Goal: Task Accomplishment & Management: Complete application form

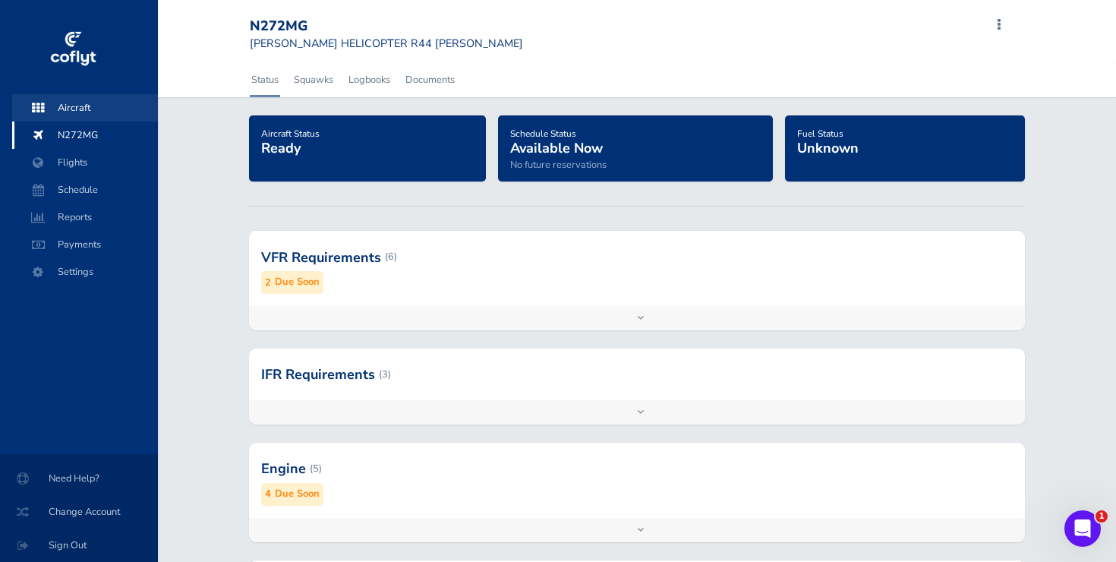
click at [76, 112] on span "Aircraft" at bounding box center [84, 107] width 115 height 27
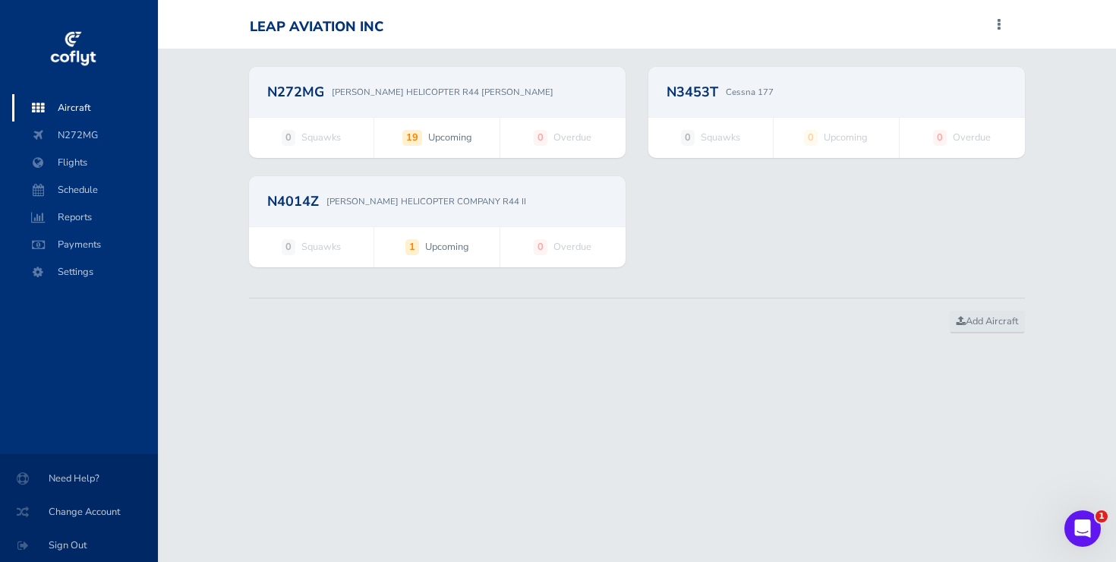
click at [314, 202] on h2 "N4014Z" at bounding box center [293, 201] width 52 height 14
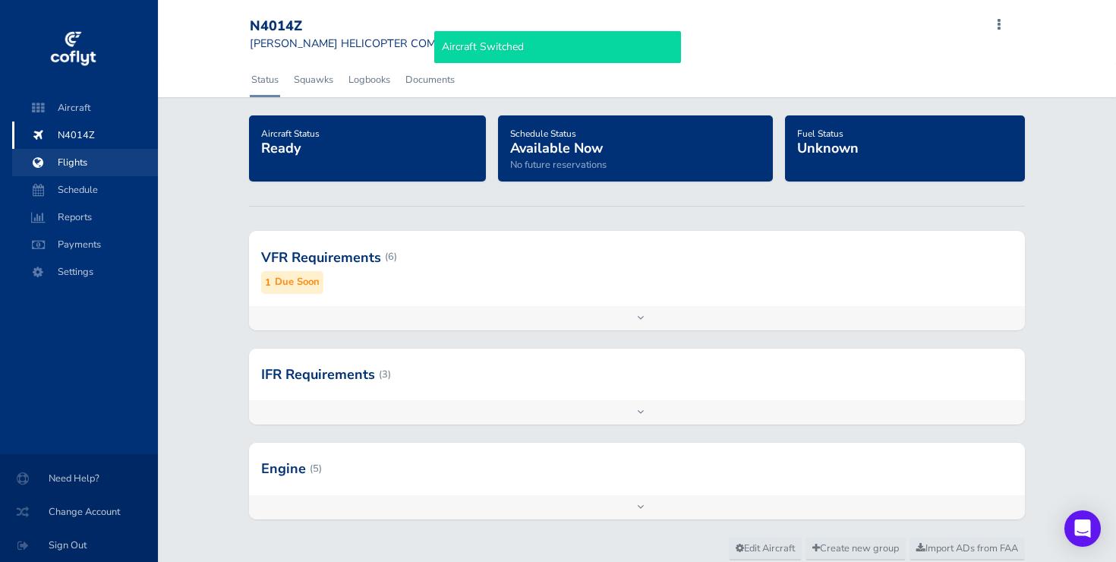
click at [83, 161] on span "Flights" at bounding box center [84, 162] width 115 height 27
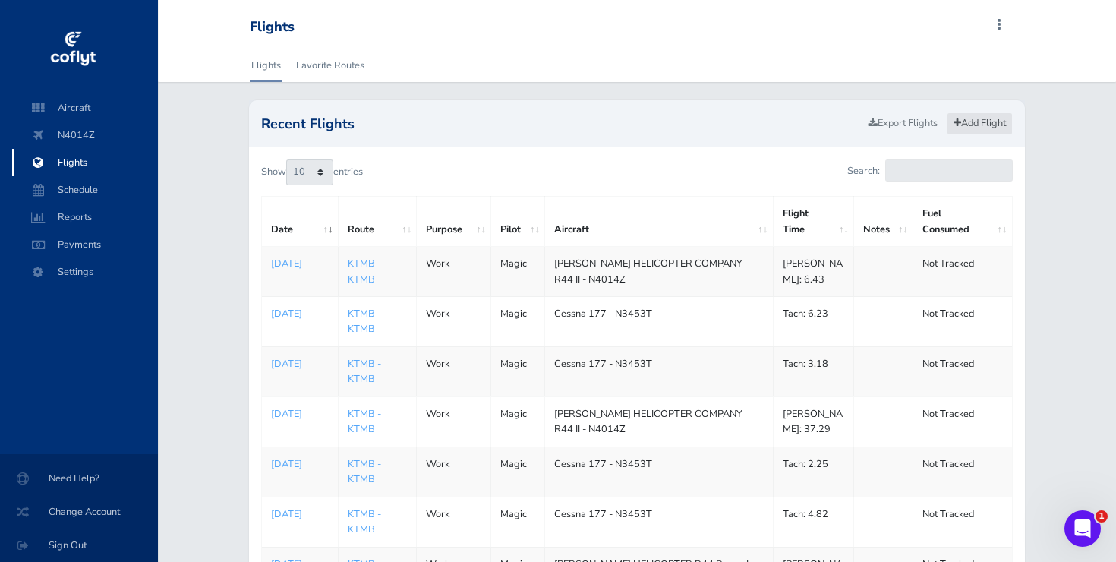
click at [991, 122] on link "Add Flight" at bounding box center [980, 123] width 66 height 22
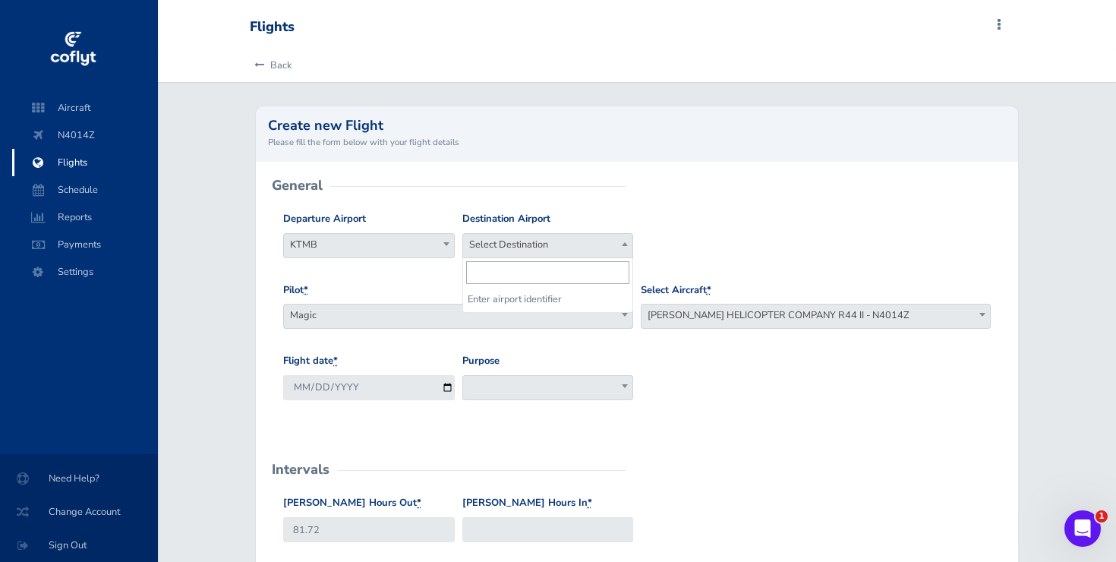
click at [578, 237] on span "Select Destination" at bounding box center [547, 244] width 169 height 21
click at [578, 236] on span "Select Destination" at bounding box center [547, 244] width 169 height 21
click at [577, 241] on span "Select Destination" at bounding box center [547, 244] width 169 height 21
click at [544, 277] on input "search" at bounding box center [547, 272] width 163 height 23
type input "ktmb"
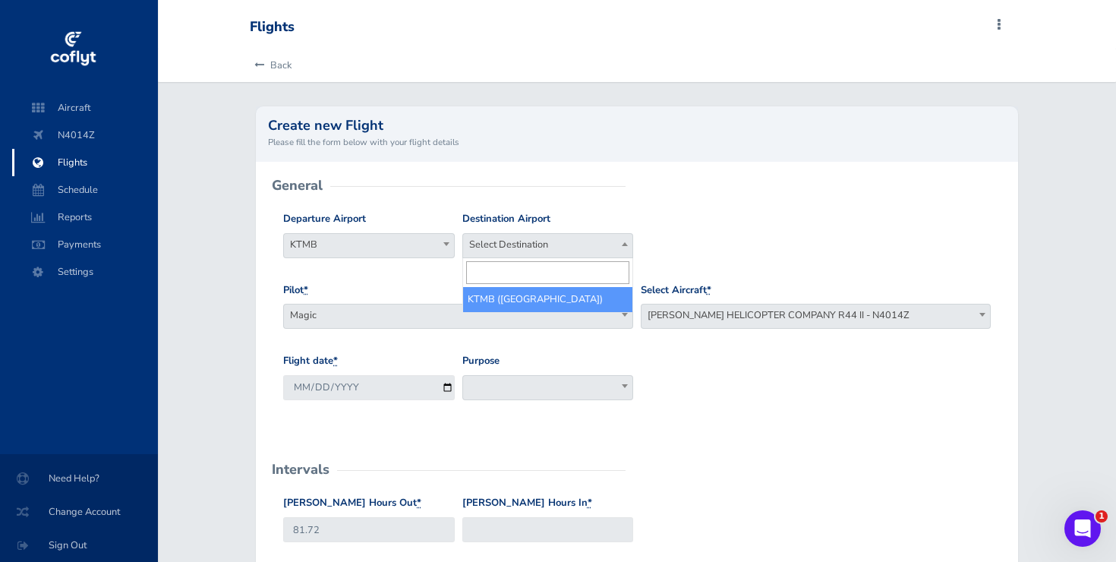
select select "KTMB"
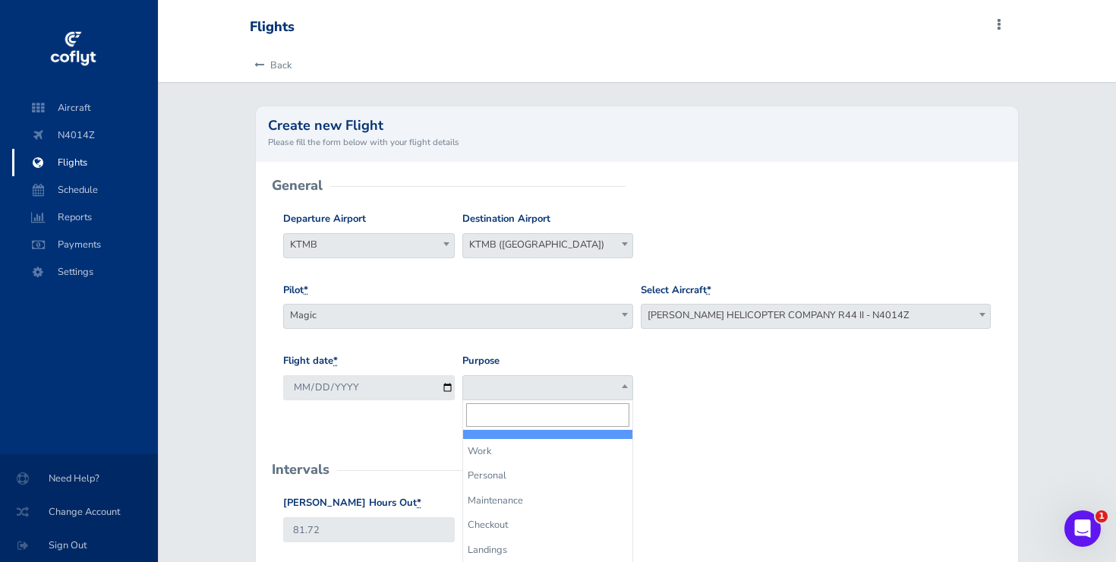
click at [531, 389] on span at bounding box center [547, 387] width 171 height 25
select select "Work"
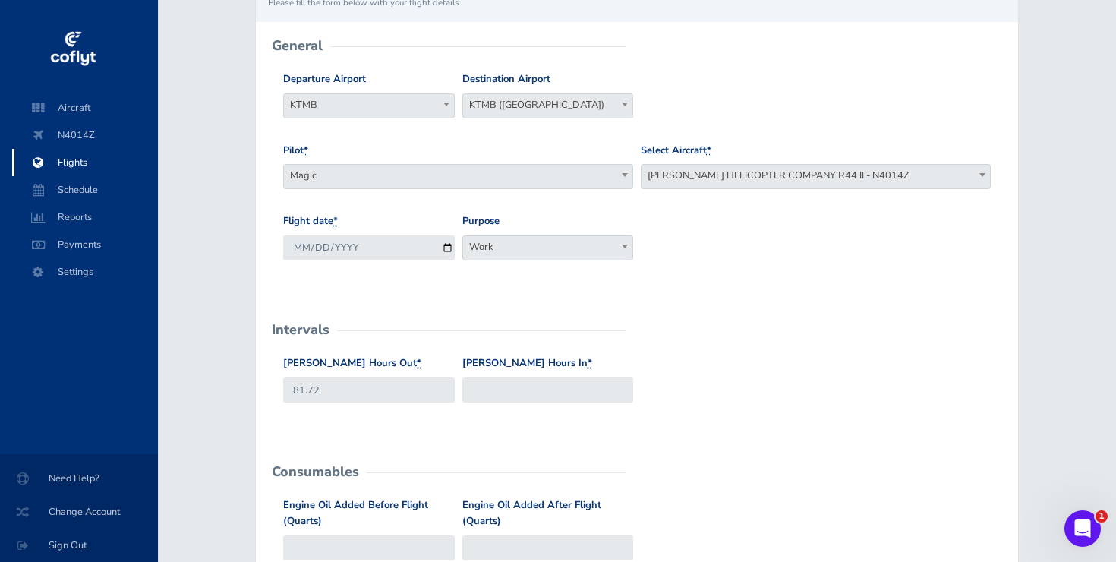
scroll to position [141, 0]
click at [504, 390] on input "Hobbs Hours In *" at bounding box center [547, 388] width 171 height 25
type input "88"
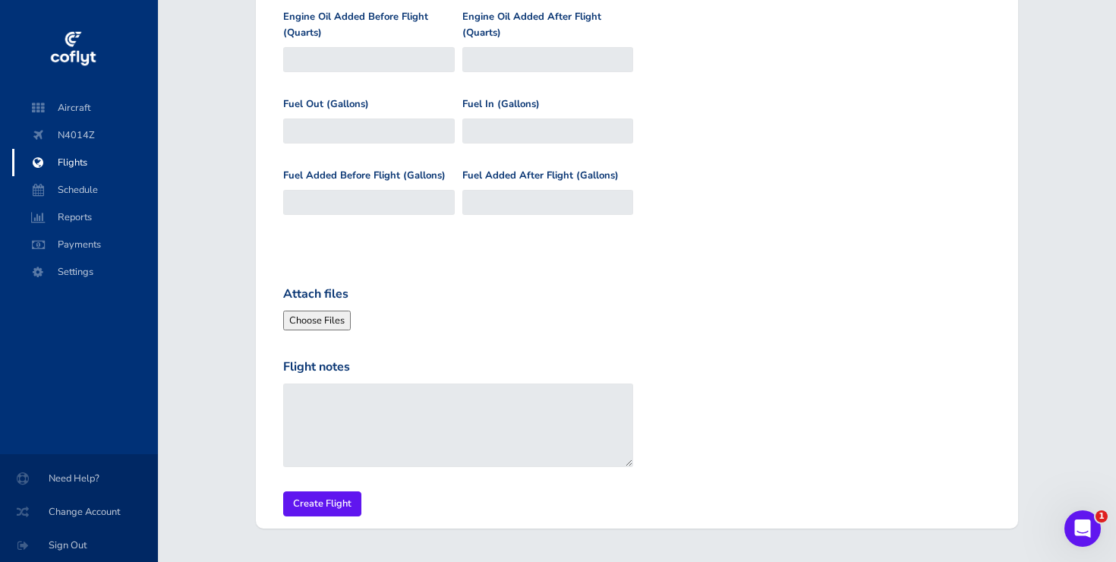
scroll to position [672, 0]
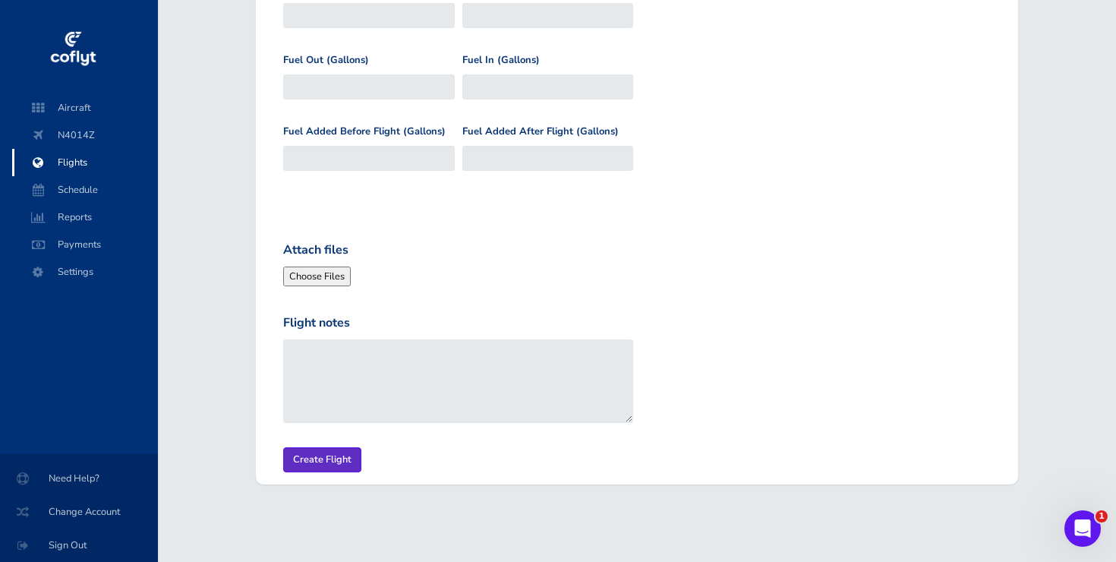
type input "88.73"
click at [318, 465] on input "Create Flight" at bounding box center [322, 459] width 78 height 25
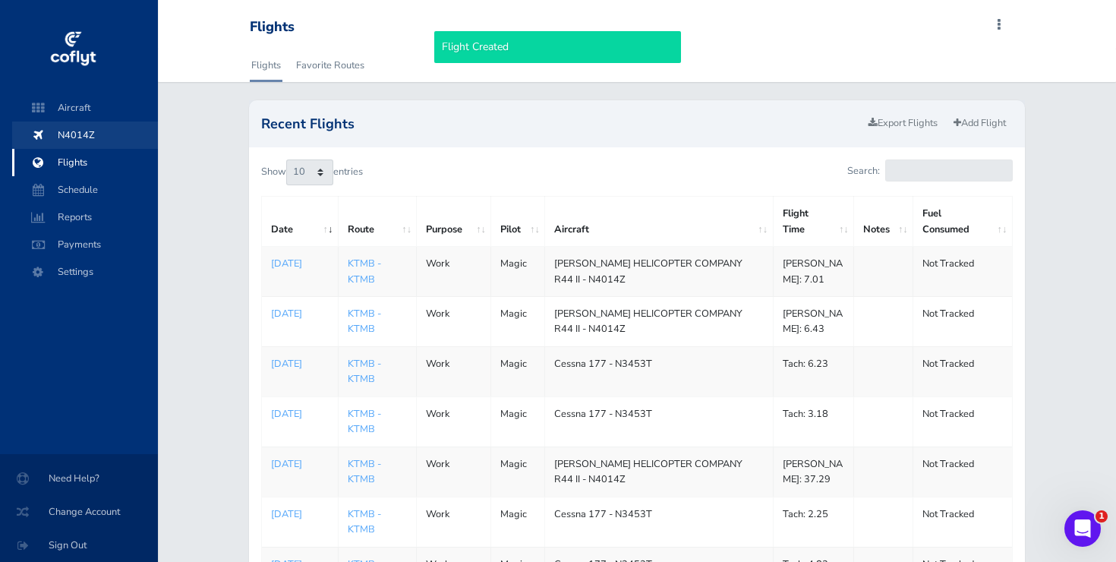
click at [71, 134] on span "N4014Z" at bounding box center [84, 134] width 115 height 27
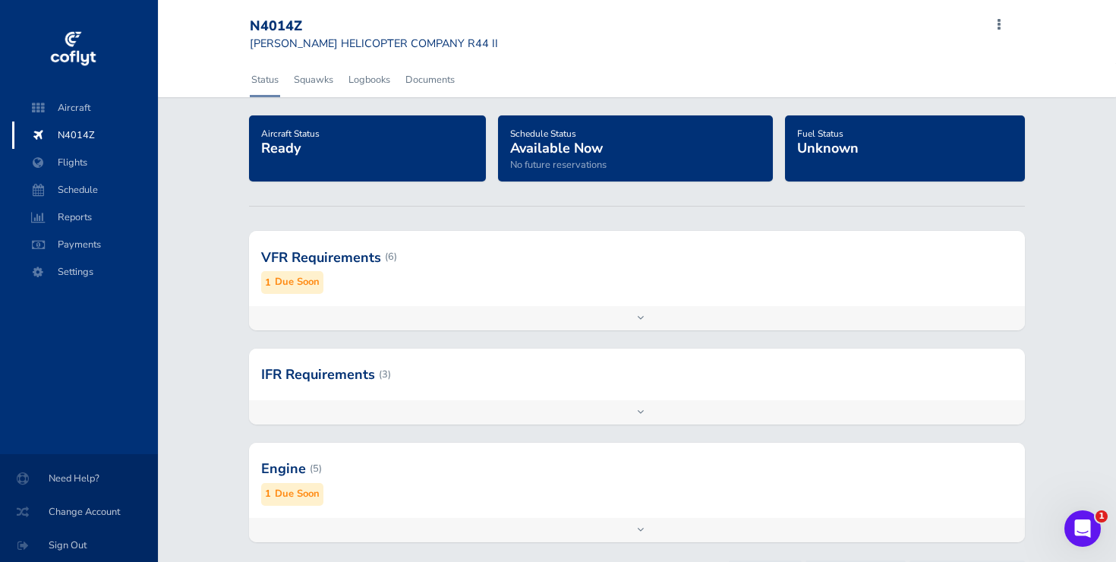
scroll to position [74, 0]
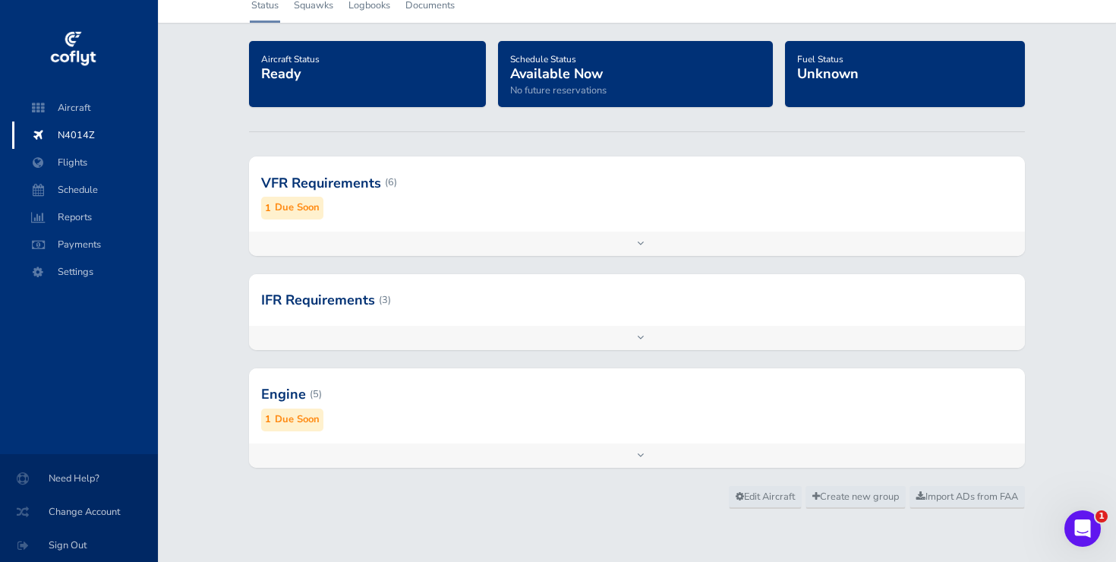
click at [331, 228] on div "VFR Requirements (6) 1 Due Soon" at bounding box center [637, 193] width 776 height 74
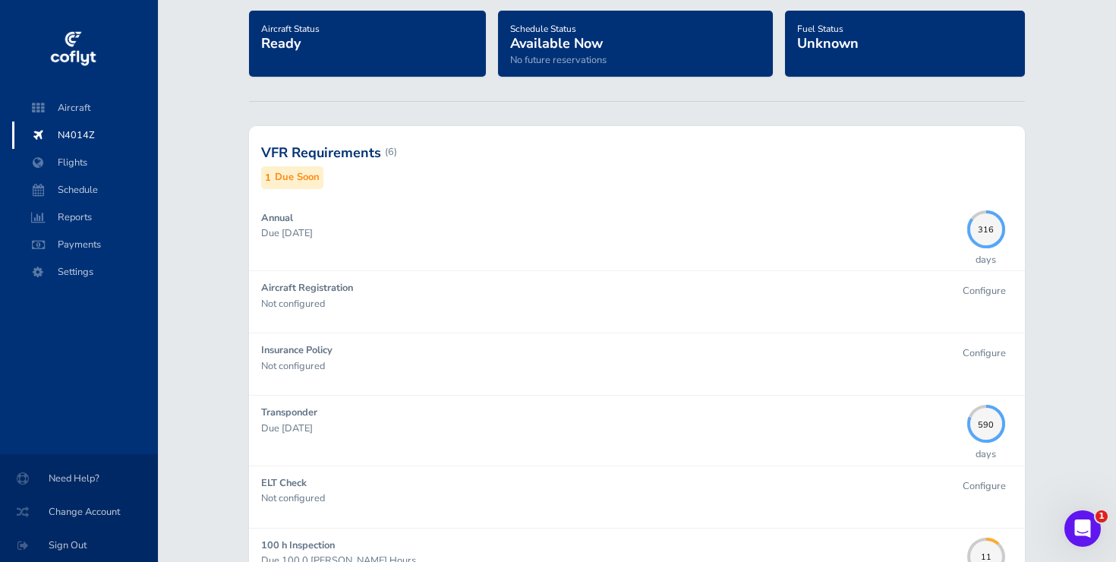
scroll to position [0, 0]
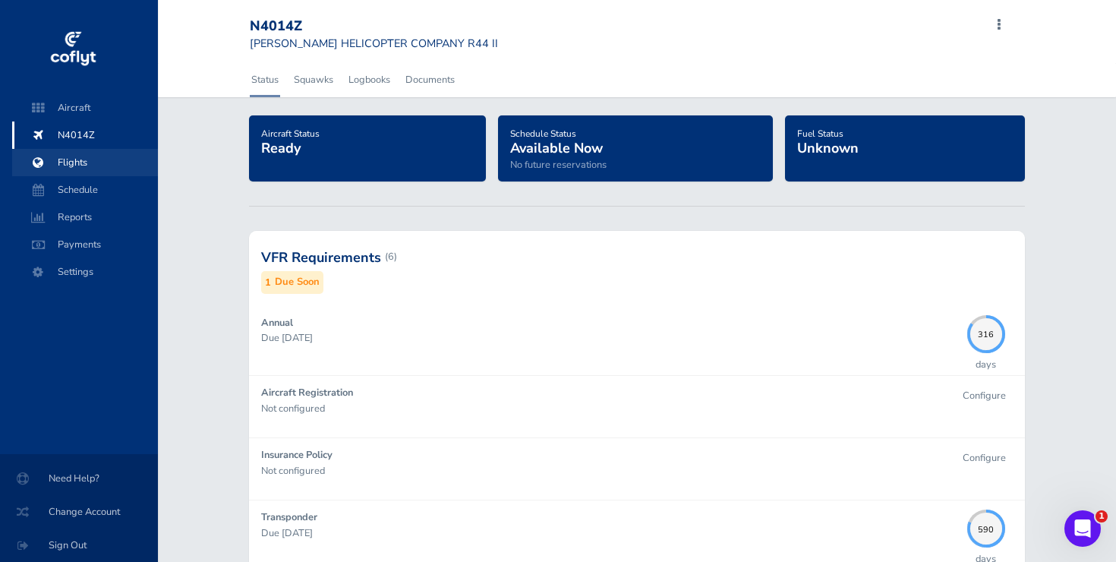
click at [78, 156] on span "Flights" at bounding box center [84, 162] width 115 height 27
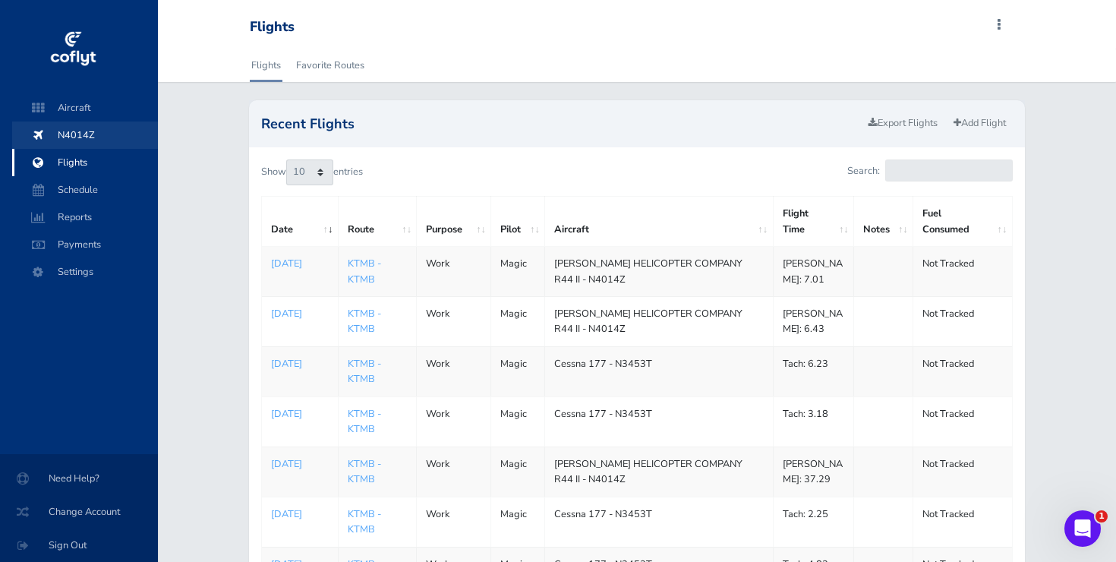
click at [77, 137] on span "N4014Z" at bounding box center [84, 134] width 115 height 27
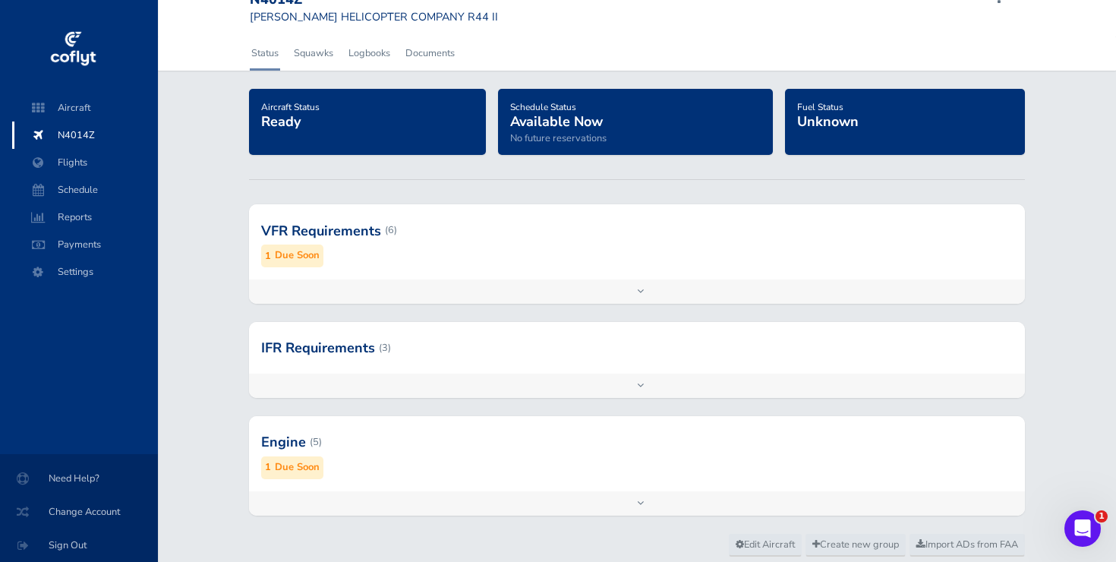
scroll to position [30, 0]
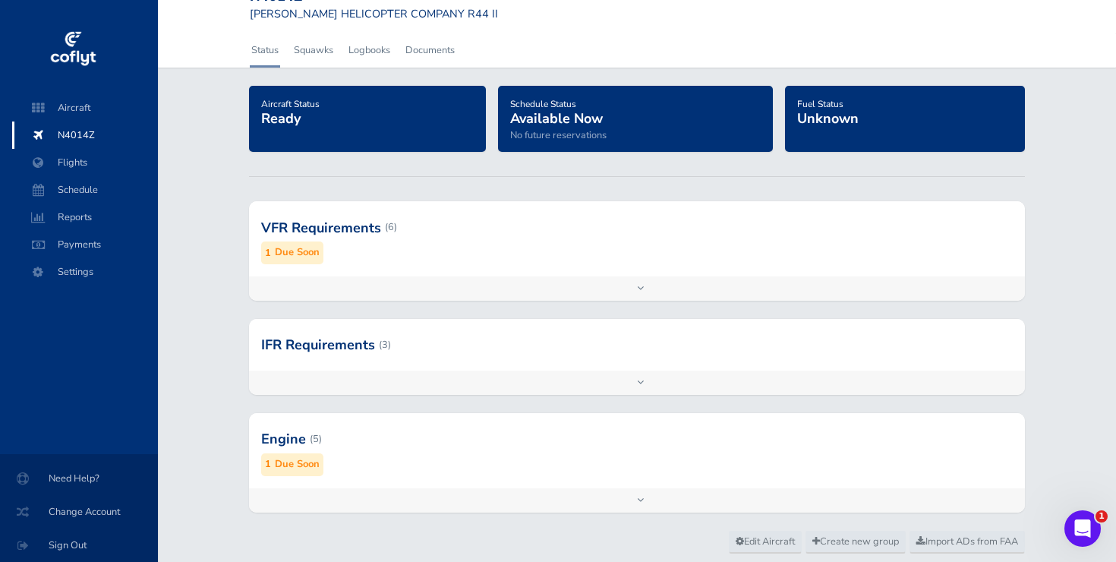
click at [345, 459] on div at bounding box center [637, 439] width 776 height 74
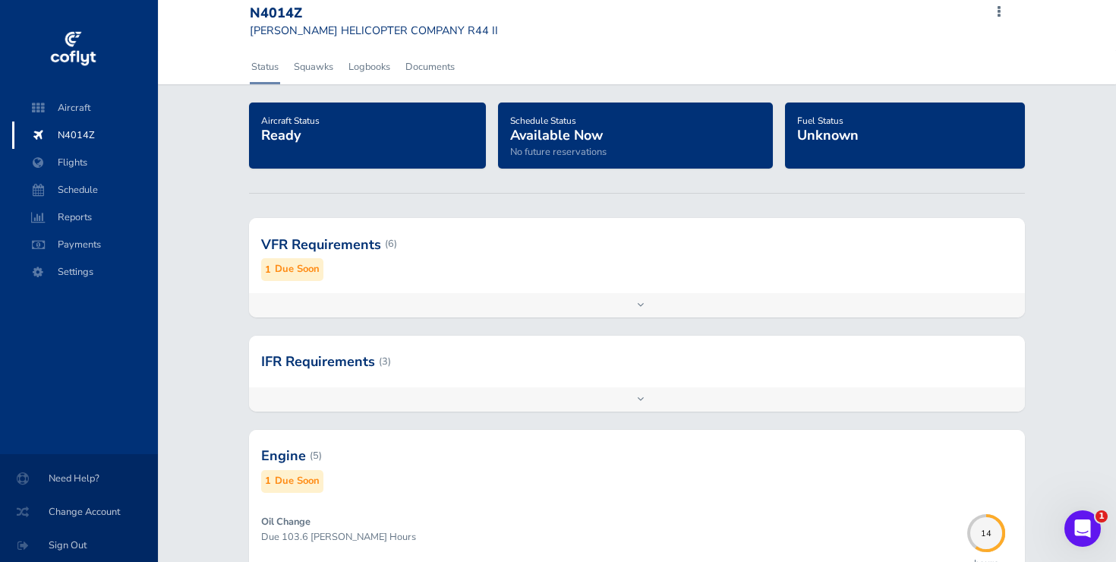
scroll to position [0, 0]
